Goal: Task Accomplishment & Management: Manage account settings

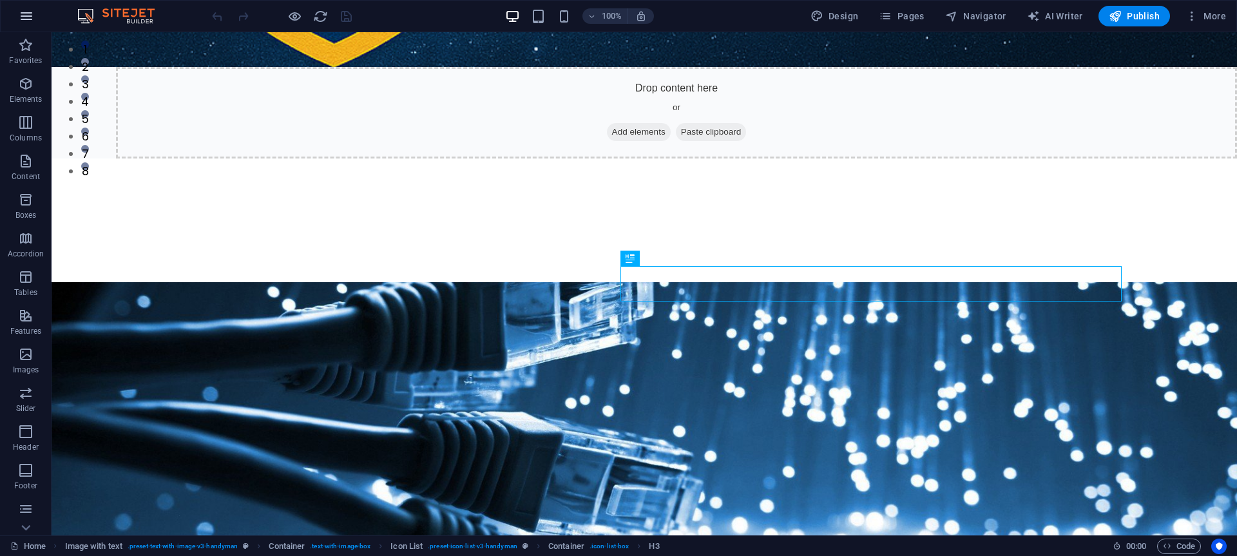
click at [28, 19] on icon "button" at bounding box center [26, 15] width 15 height 15
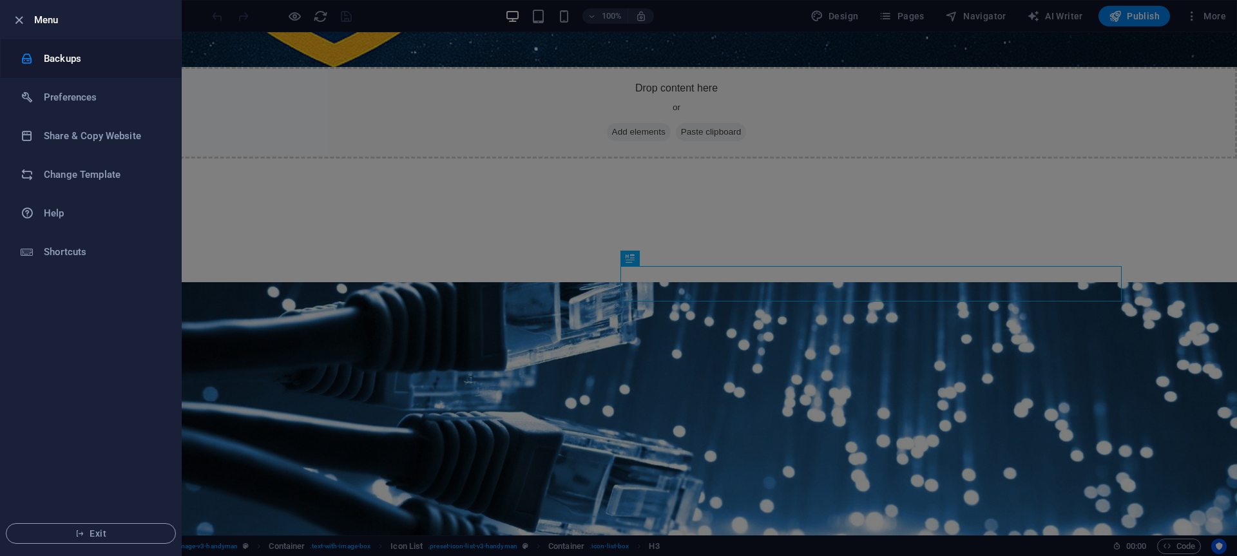
click at [53, 51] on h6 "Backups" at bounding box center [103, 58] width 119 height 15
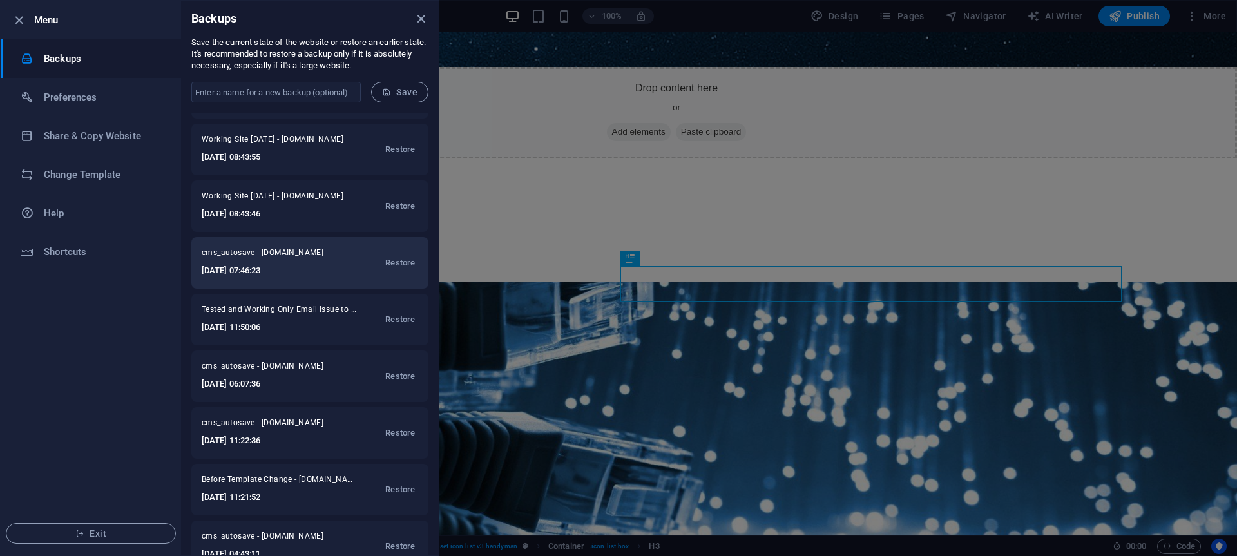
scroll to position [97, 0]
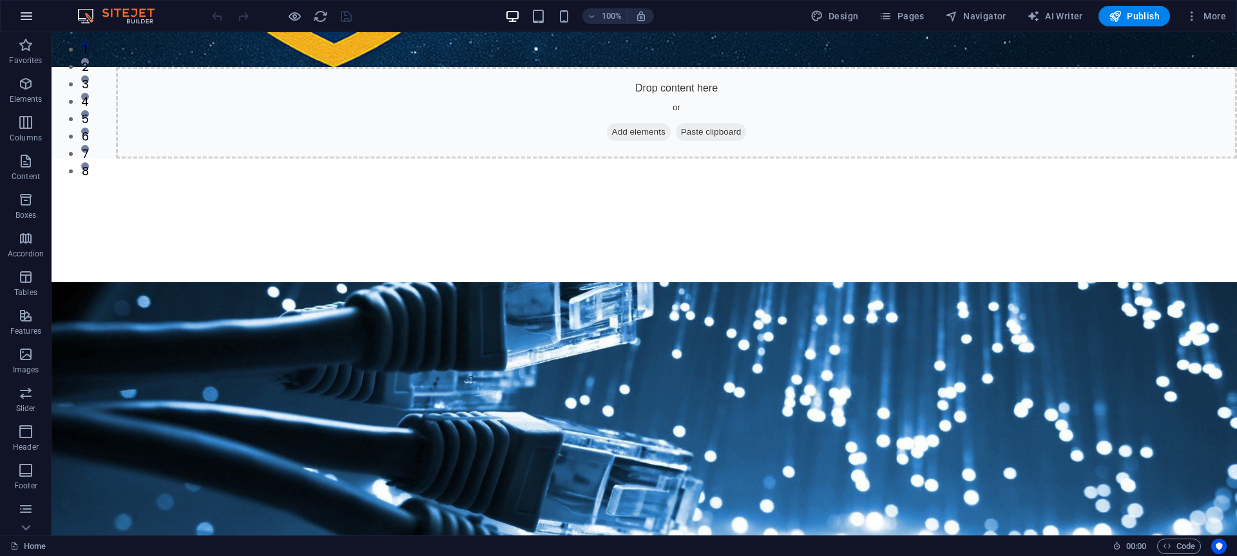
click at [26, 11] on icon "button" at bounding box center [26, 15] width 15 height 15
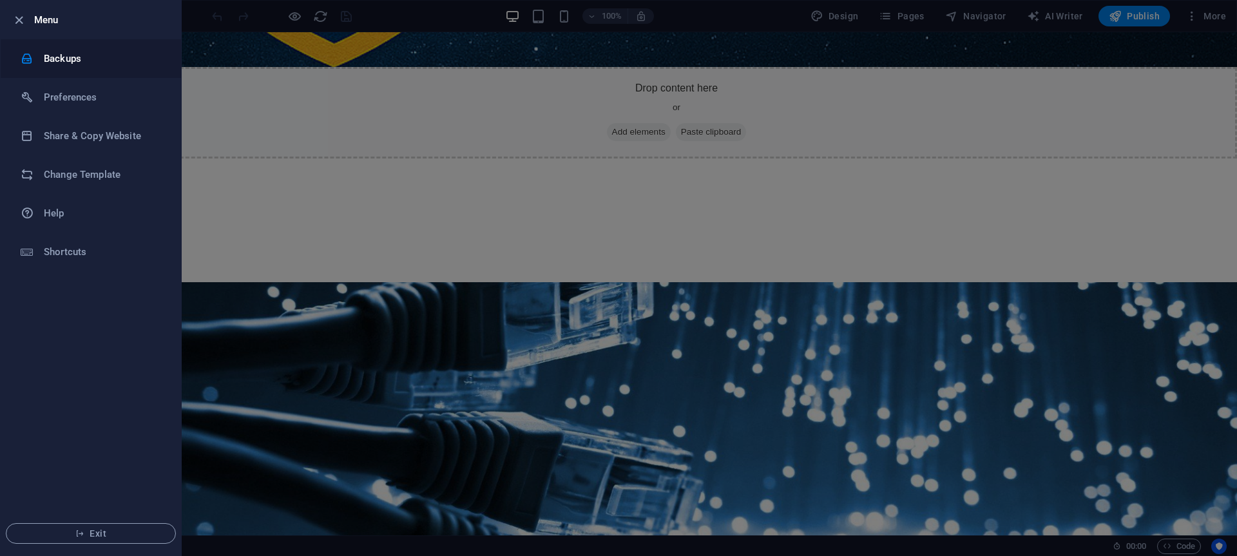
click at [62, 59] on h6 "Backups" at bounding box center [103, 58] width 119 height 15
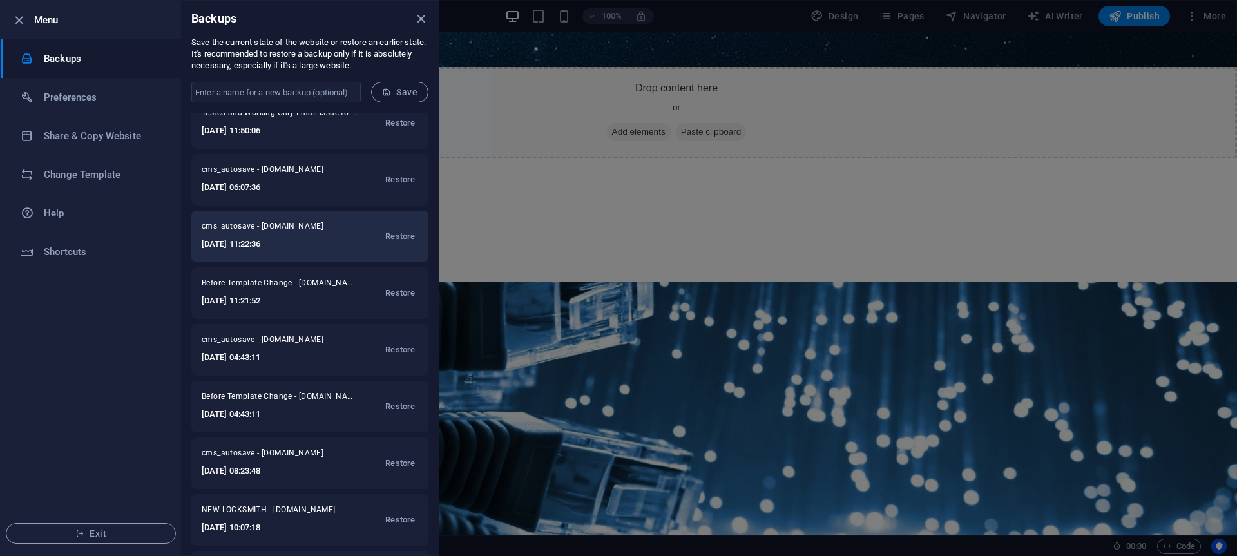
scroll to position [302, 0]
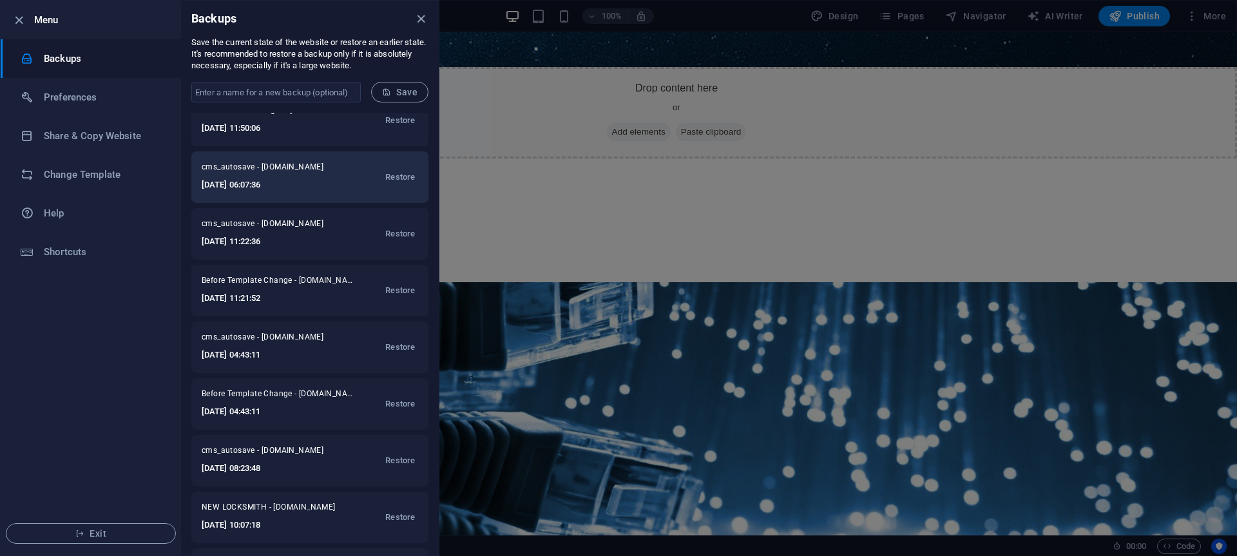
click at [305, 170] on span "cms_autosave - [DOMAIN_NAME]" at bounding box center [271, 169] width 139 height 15
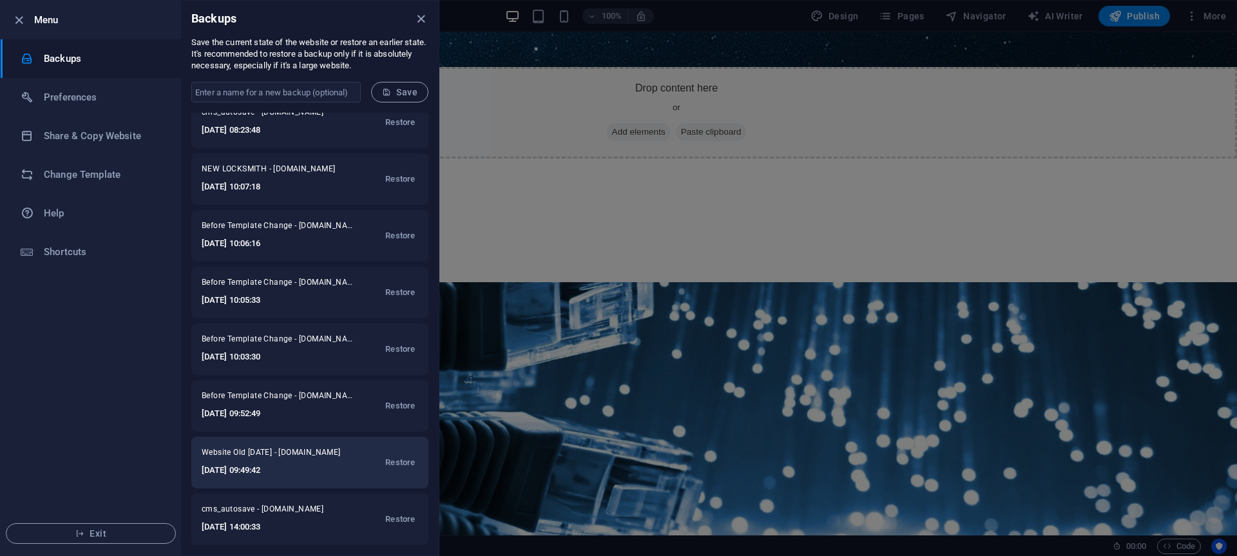
scroll to position [0, 0]
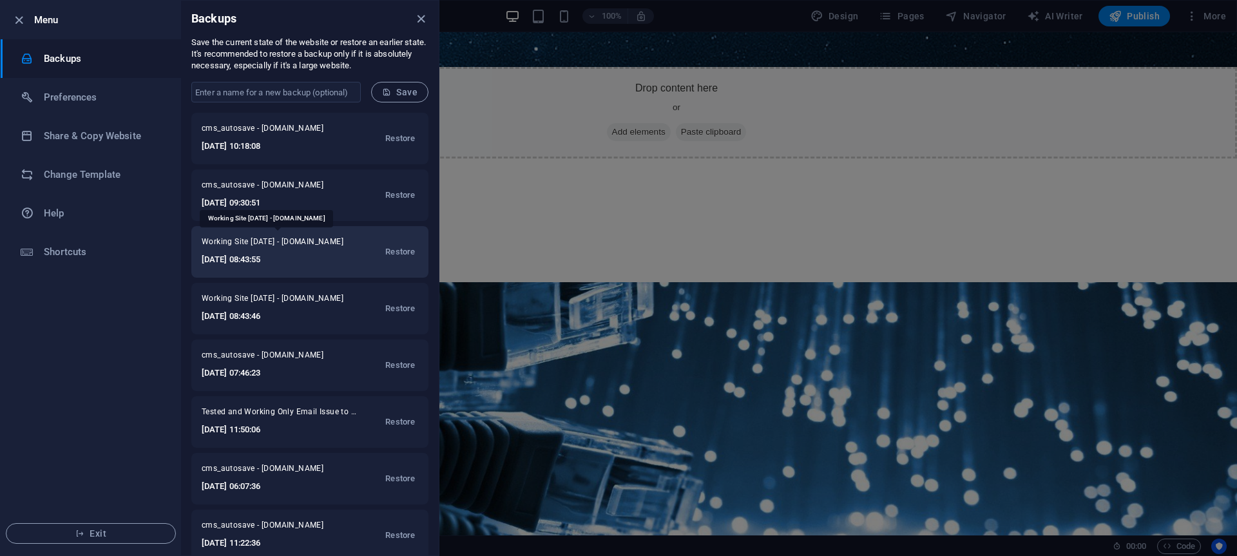
click at [280, 248] on span "Working Site [DATE] - [DOMAIN_NAME]" at bounding box center [276, 243] width 148 height 15
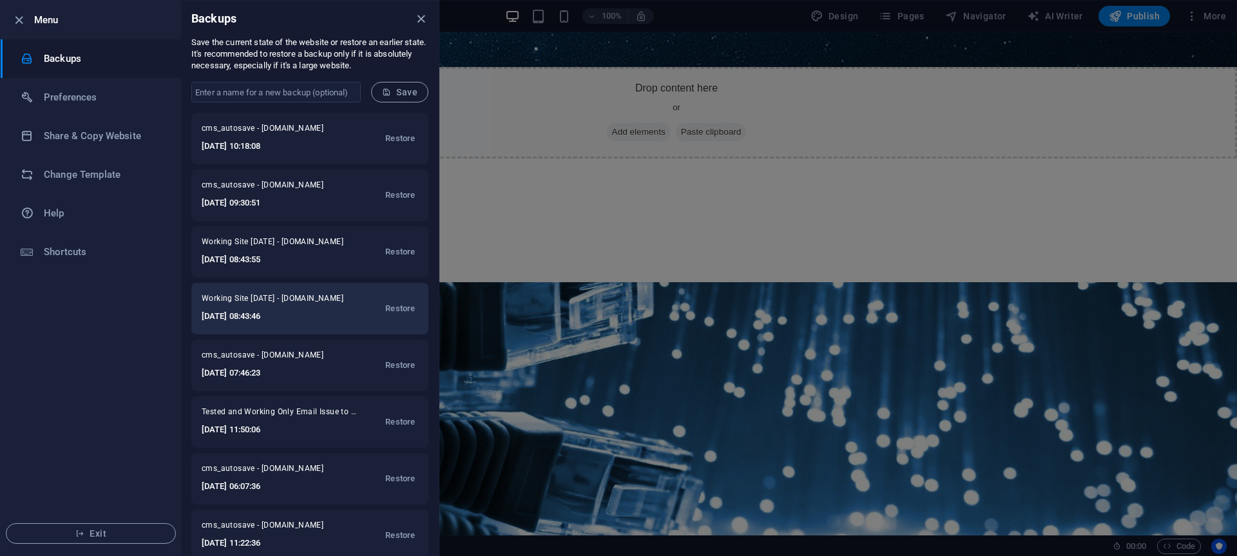
click at [302, 314] on h6 "[DATE] 08:43:46" at bounding box center [276, 316] width 148 height 15
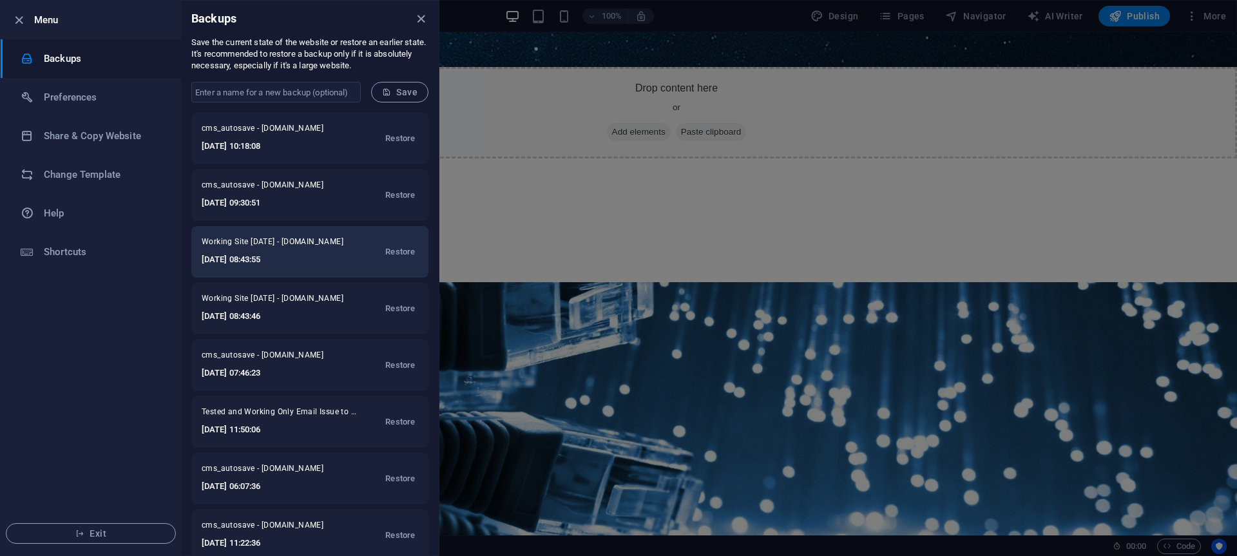
click at [332, 255] on h6 "[DATE] 08:43:55" at bounding box center [276, 259] width 148 height 15
click at [323, 257] on h6 "[DATE] 08:43:55" at bounding box center [276, 259] width 148 height 15
click at [402, 254] on span "Restore" at bounding box center [400, 251] width 30 height 15
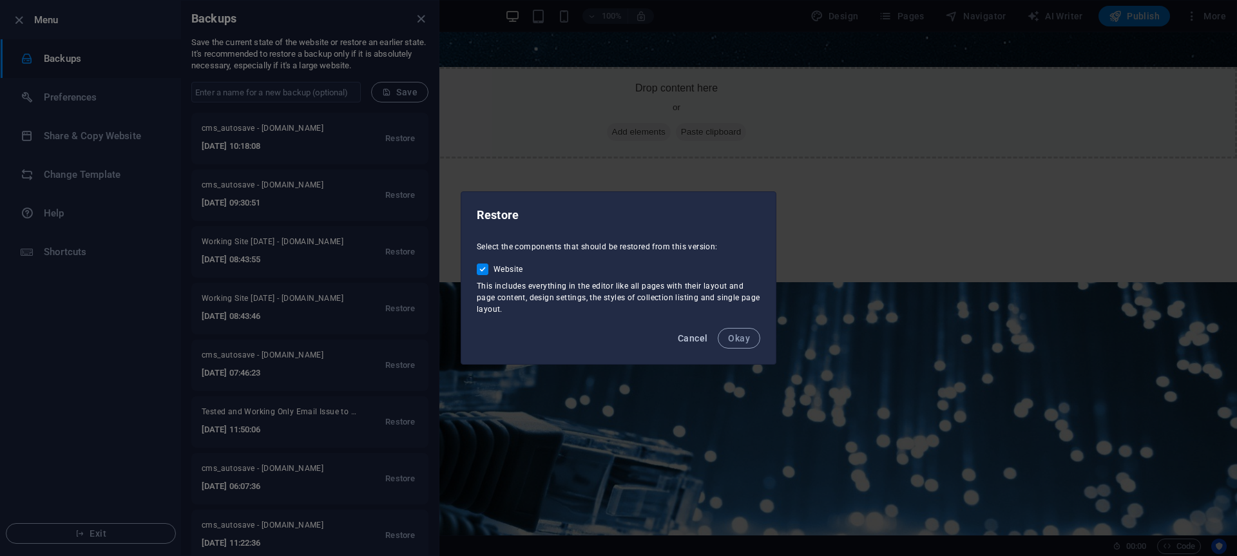
click at [695, 341] on span "Cancel" at bounding box center [693, 338] width 30 height 10
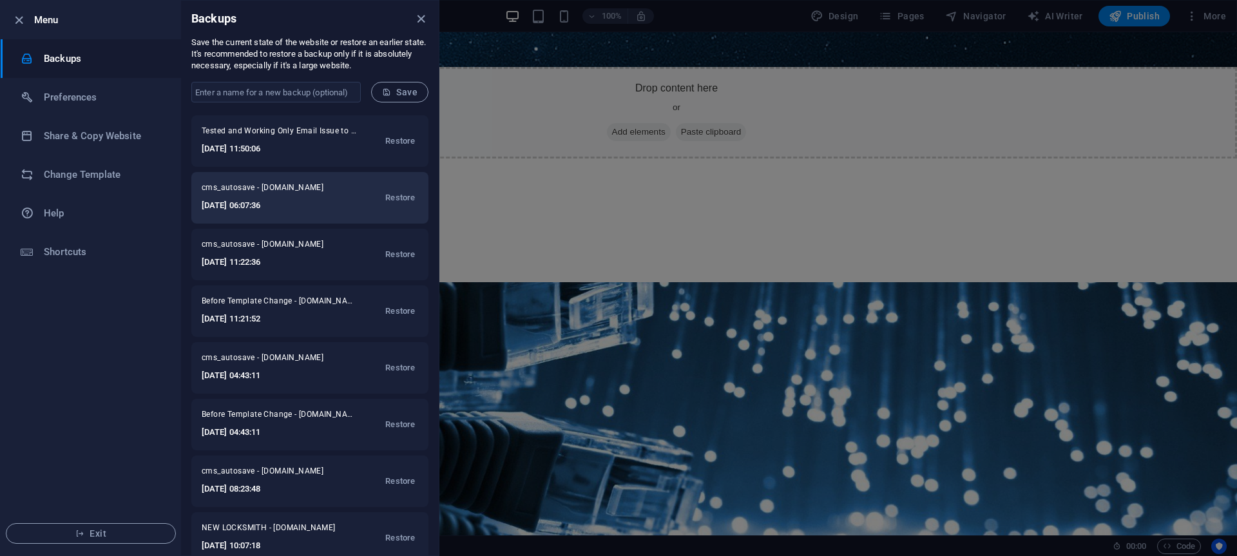
scroll to position [273, 0]
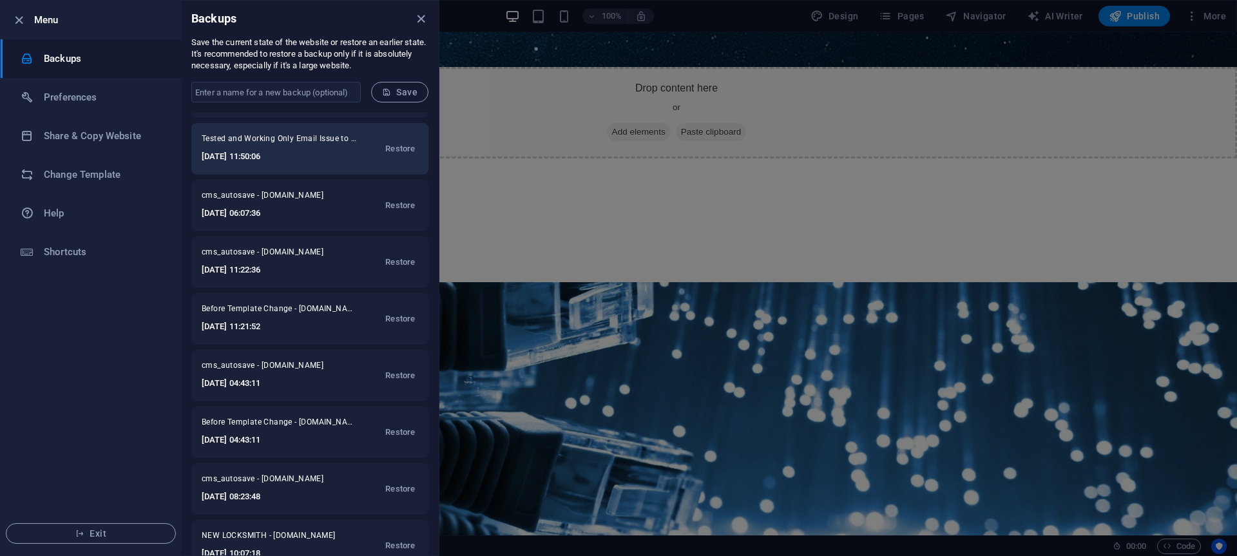
click at [296, 153] on h6 "[DATE] 11:50:06" at bounding box center [279, 156] width 155 height 15
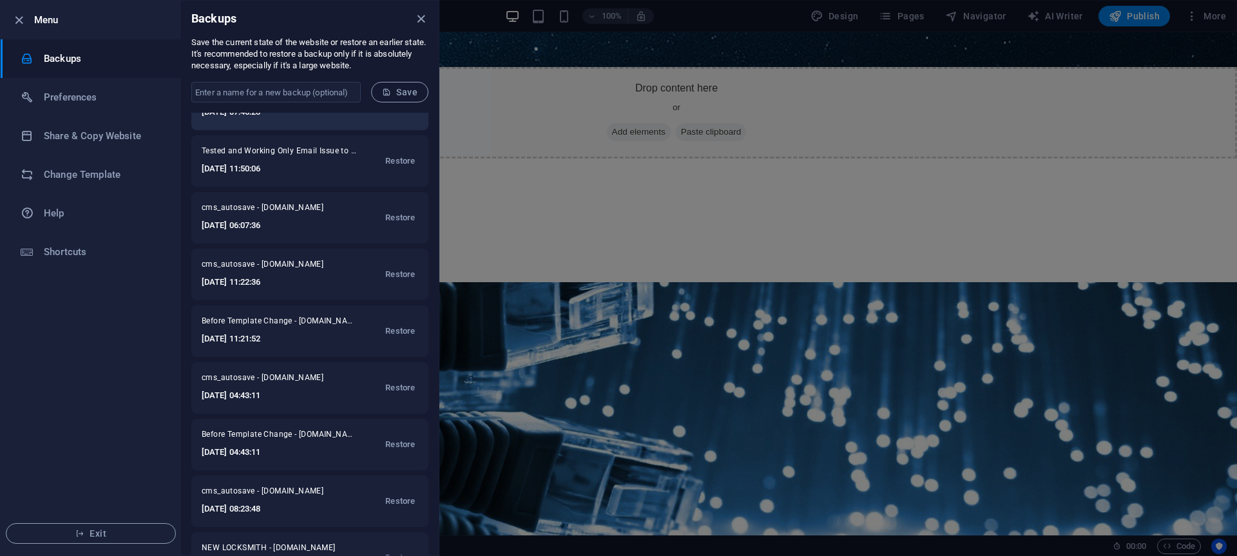
scroll to position [262, 0]
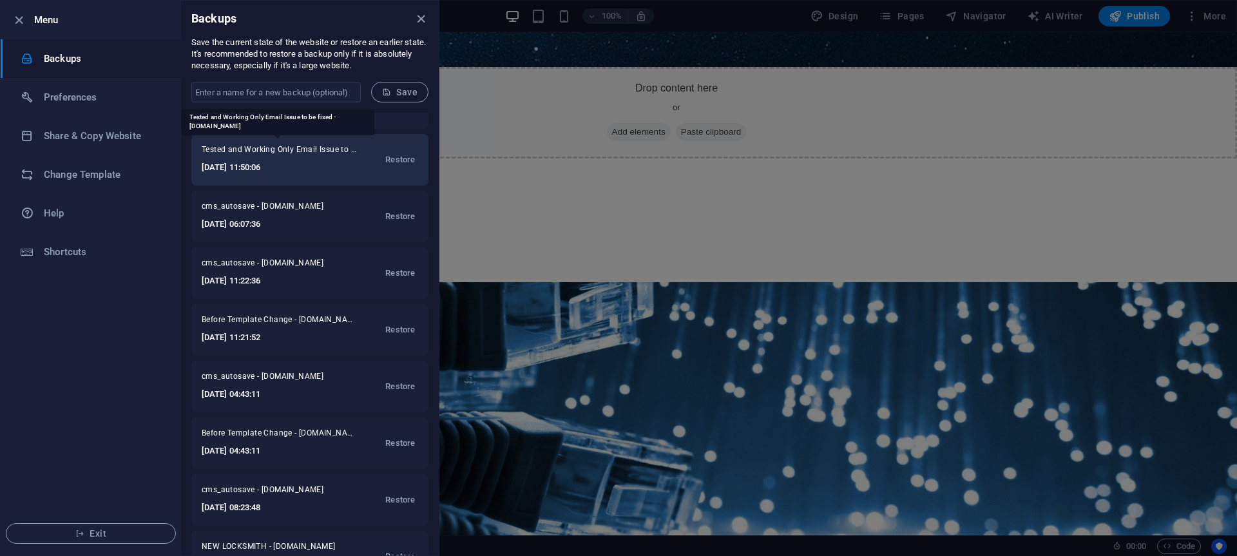
click at [291, 159] on span "Tested and Working Only Email Issue to be fixed - [DOMAIN_NAME]" at bounding box center [279, 151] width 155 height 15
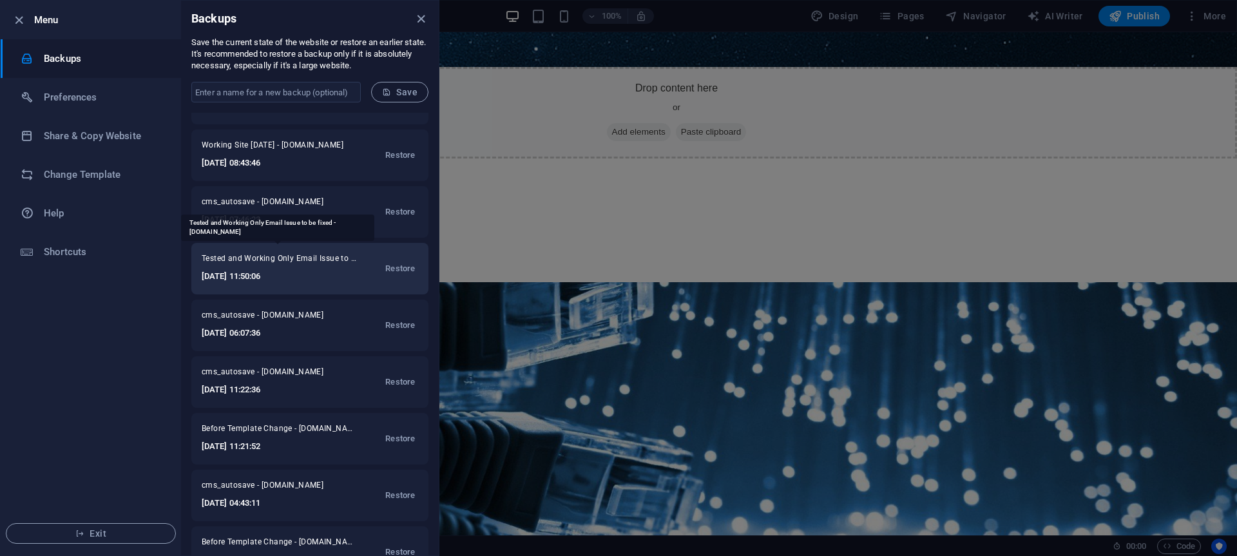
scroll to position [147, 0]
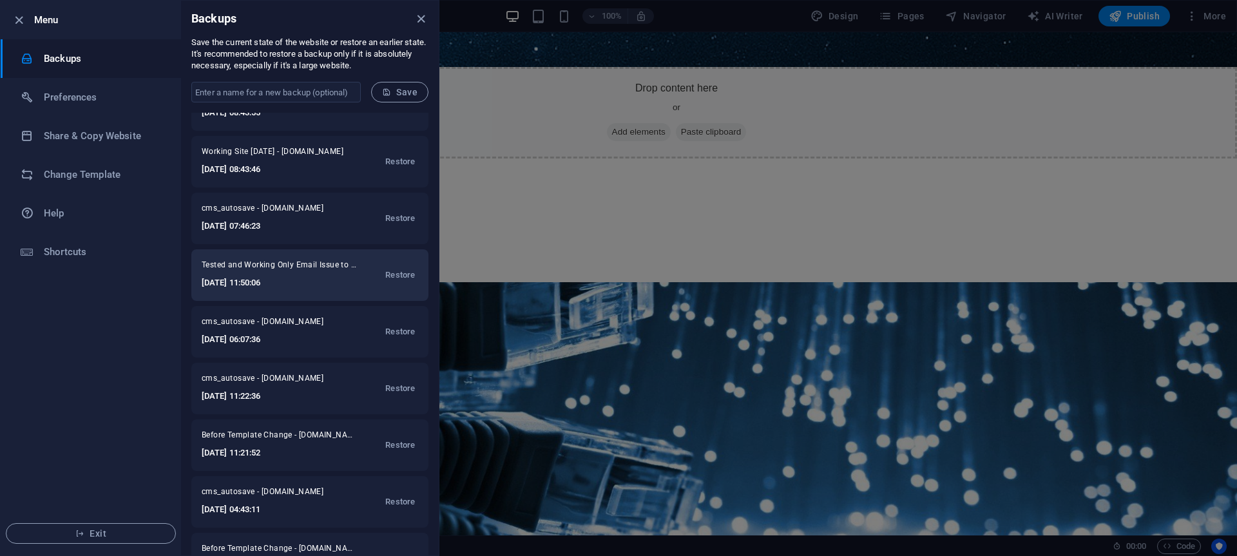
drag, startPoint x: 298, startPoint y: 284, endPoint x: 196, endPoint y: 279, distance: 101.9
click at [196, 279] on div "Tested and Working Only Email Issue to be fixed - [DOMAIN_NAME] [DATE] 11:50:06…" at bounding box center [309, 275] width 237 height 52
copy h6 "[DATE] 11:50:06"
